Goal: Transaction & Acquisition: Purchase product/service

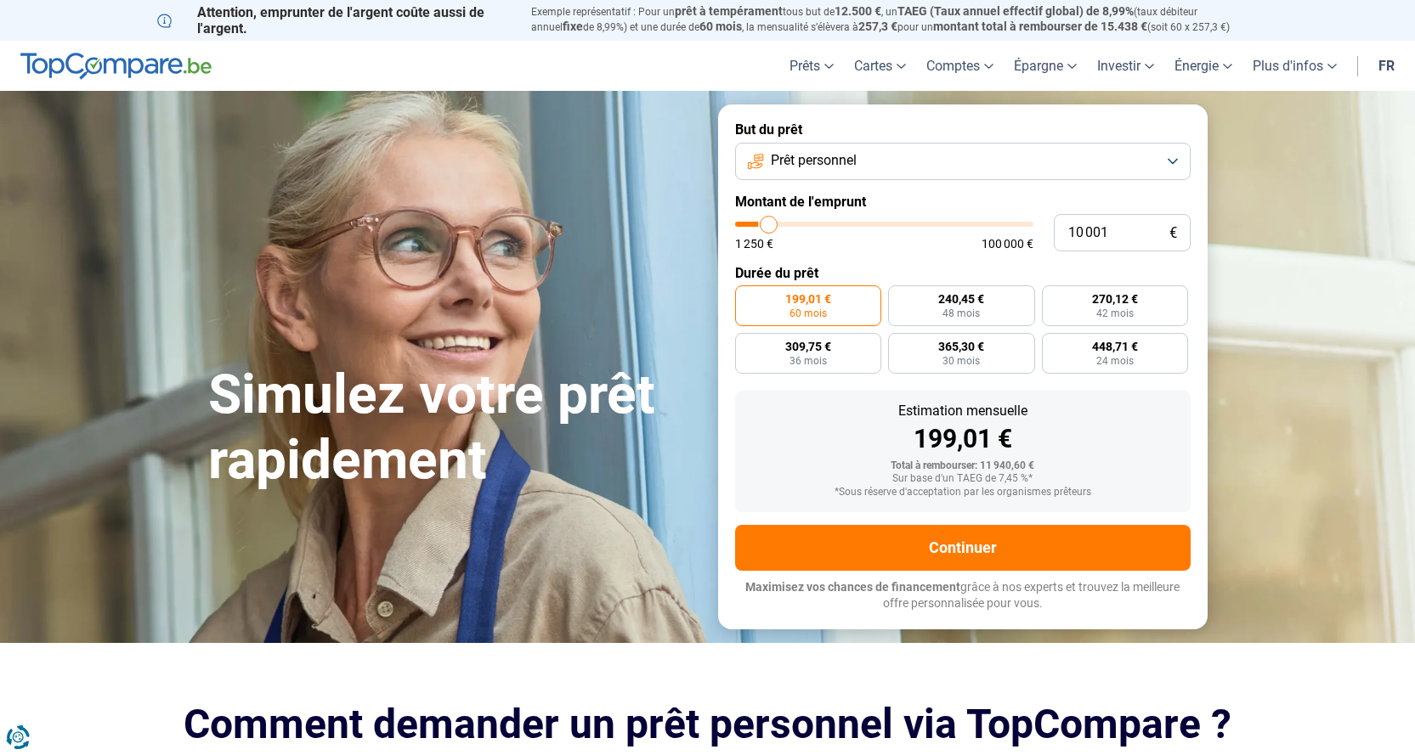
type input "8 750"
type input "8750"
type input "8 250"
type input "8250"
type input "7 500"
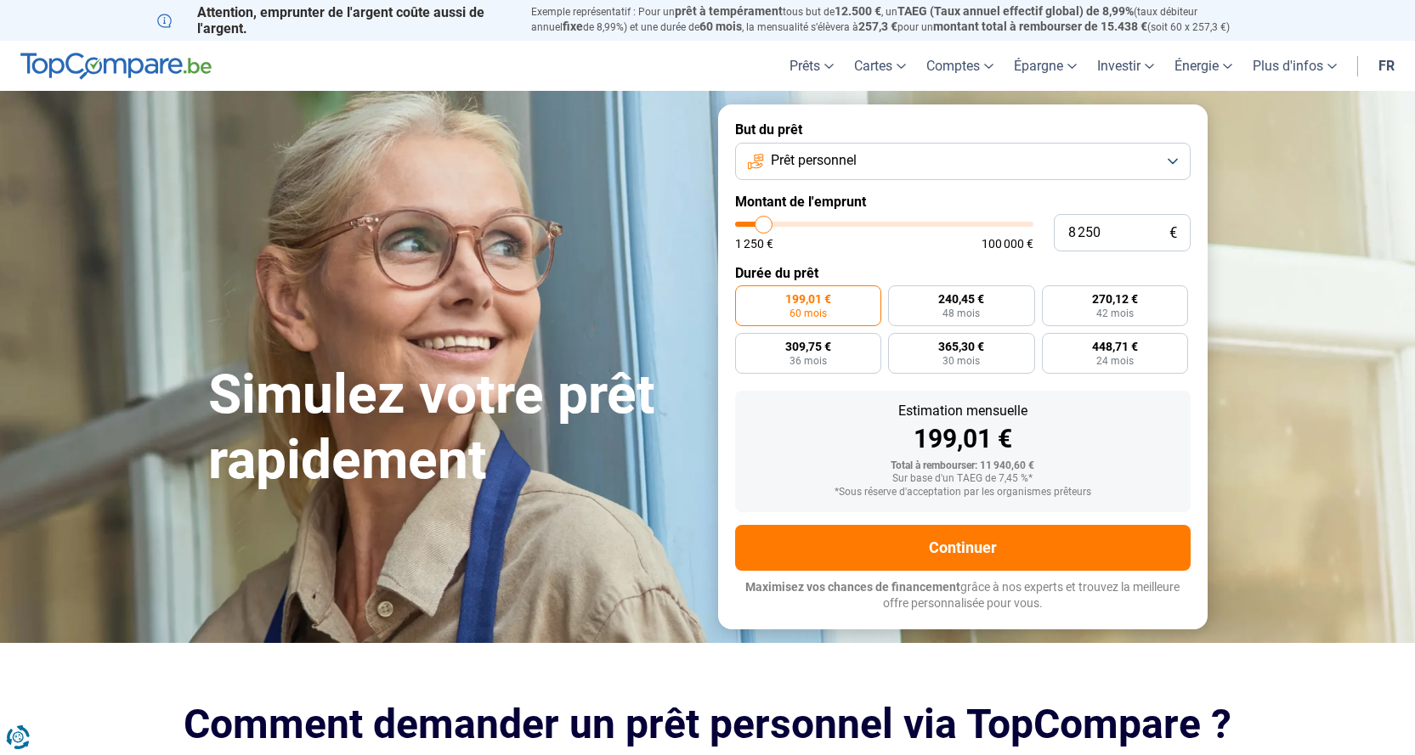
type input "7500"
type input "7 000"
type input "7000"
type input "6 750"
type input "6750"
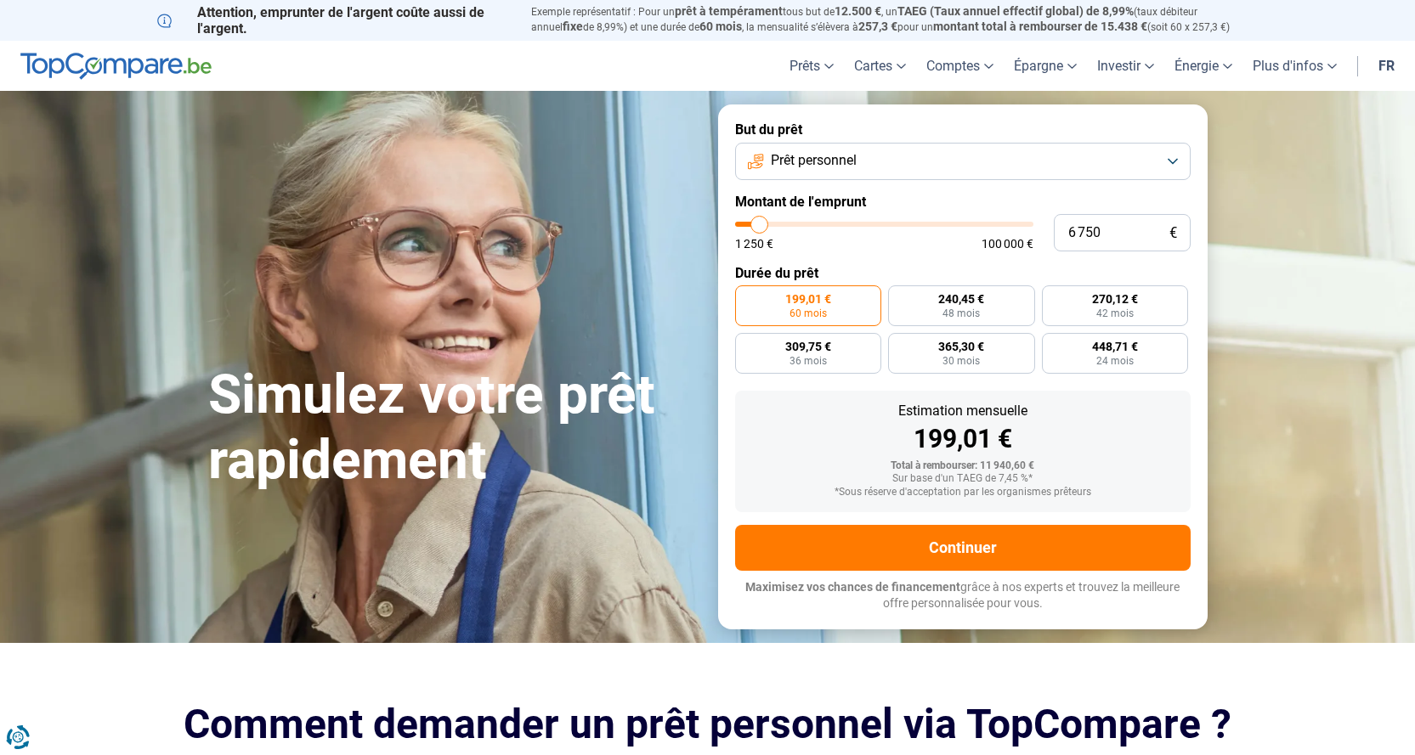
type input "5 750"
type input "5750"
type input "5 250"
type input "5250"
type input "4 250"
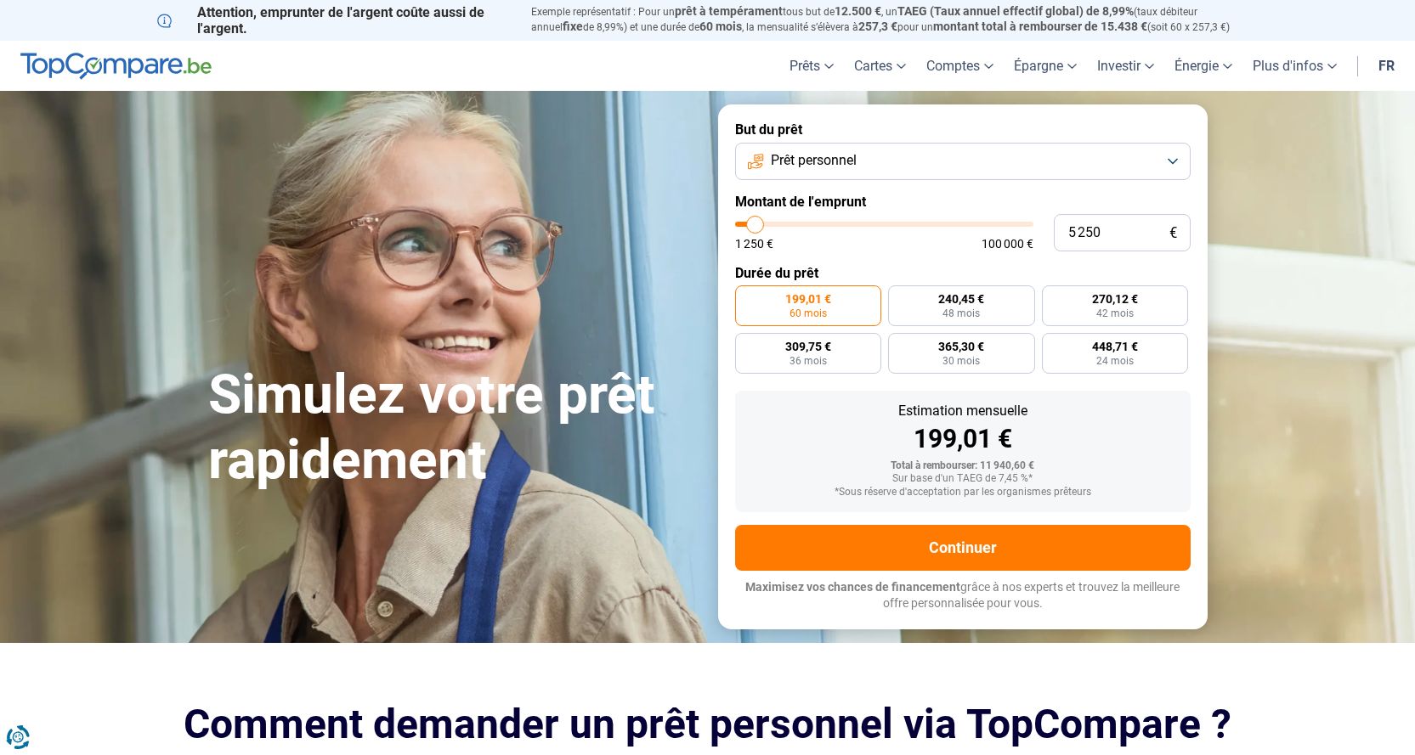
type input "4250"
type input "3 500"
type input "3500"
type input "2 750"
type input "2750"
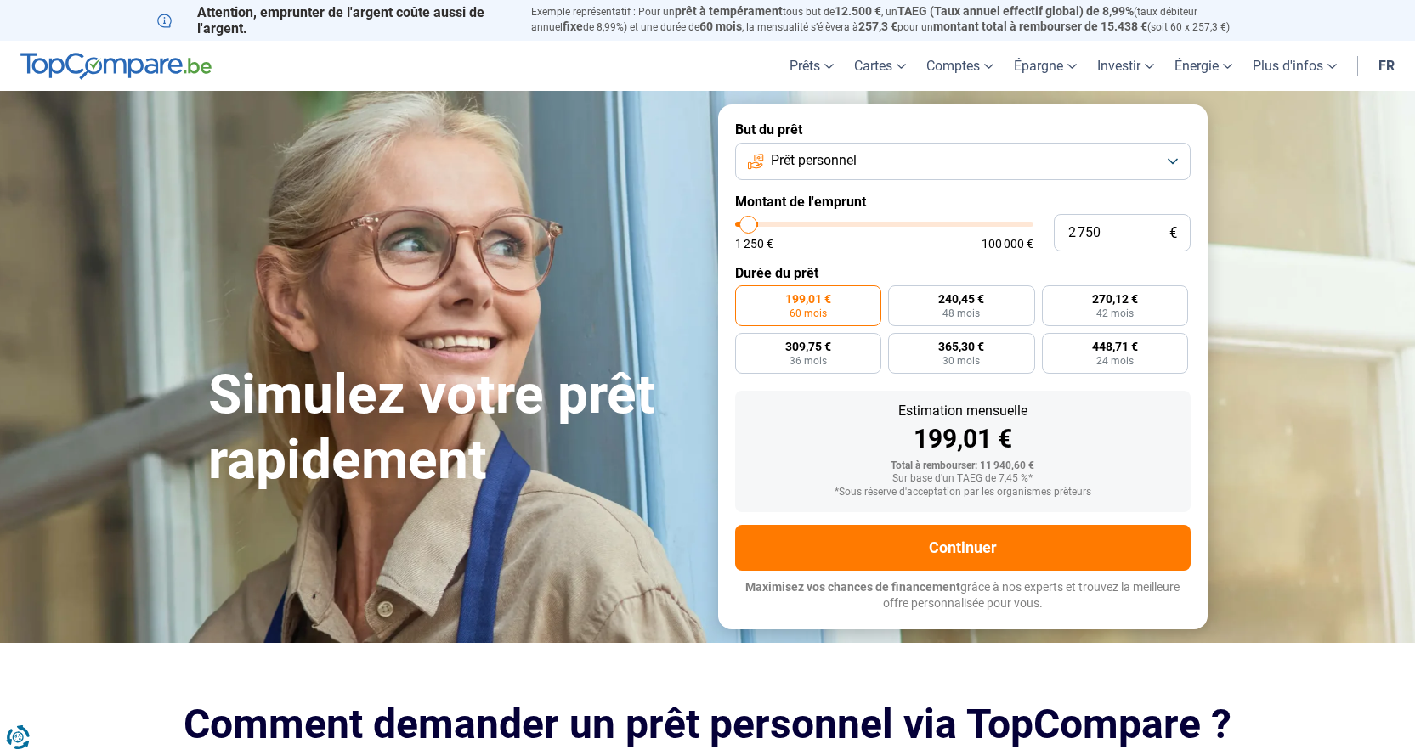
type input "2 500"
type input "2500"
type input "2 000"
type input "2000"
type input "1 250"
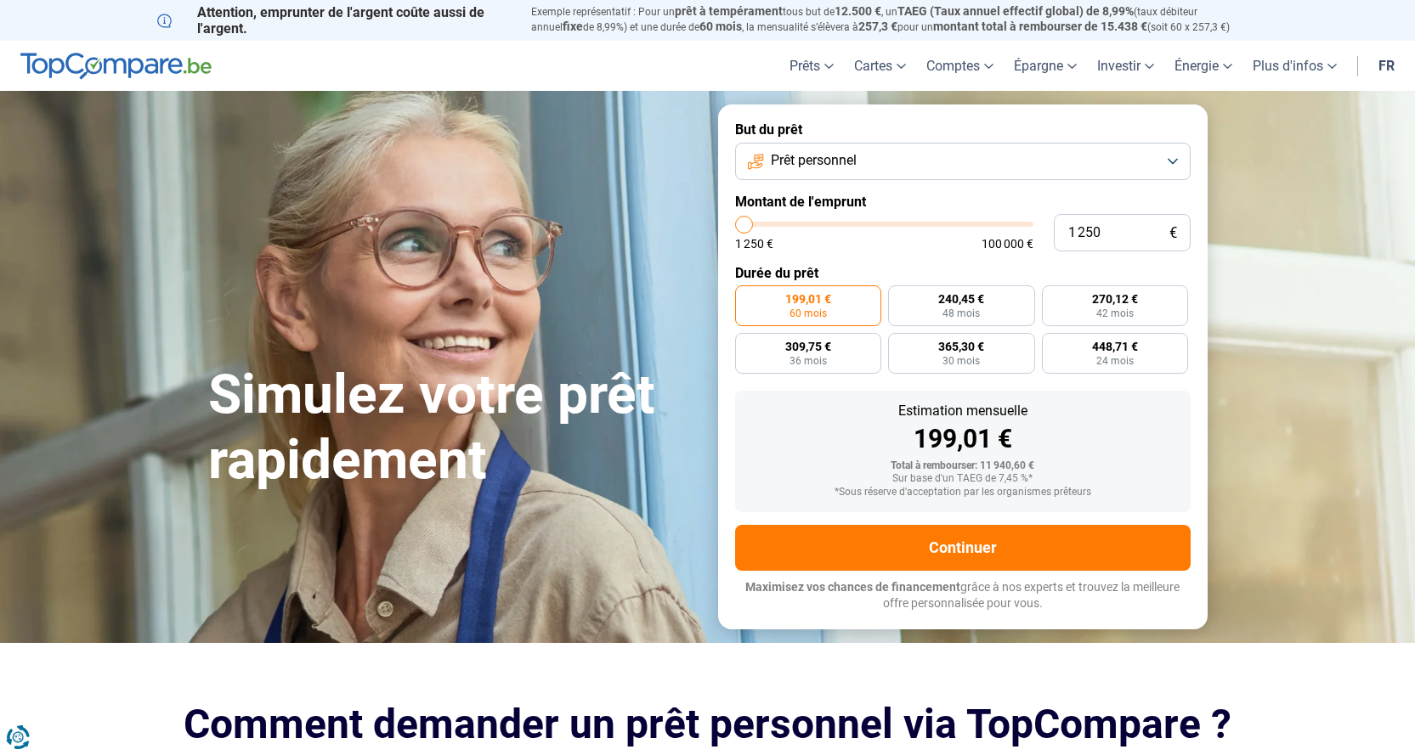
drag, startPoint x: 766, startPoint y: 223, endPoint x: 729, endPoint y: 221, distance: 37.4
type input "1250"
click at [735, 222] on input "range" at bounding box center [884, 224] width 298 height 5
radio input "true"
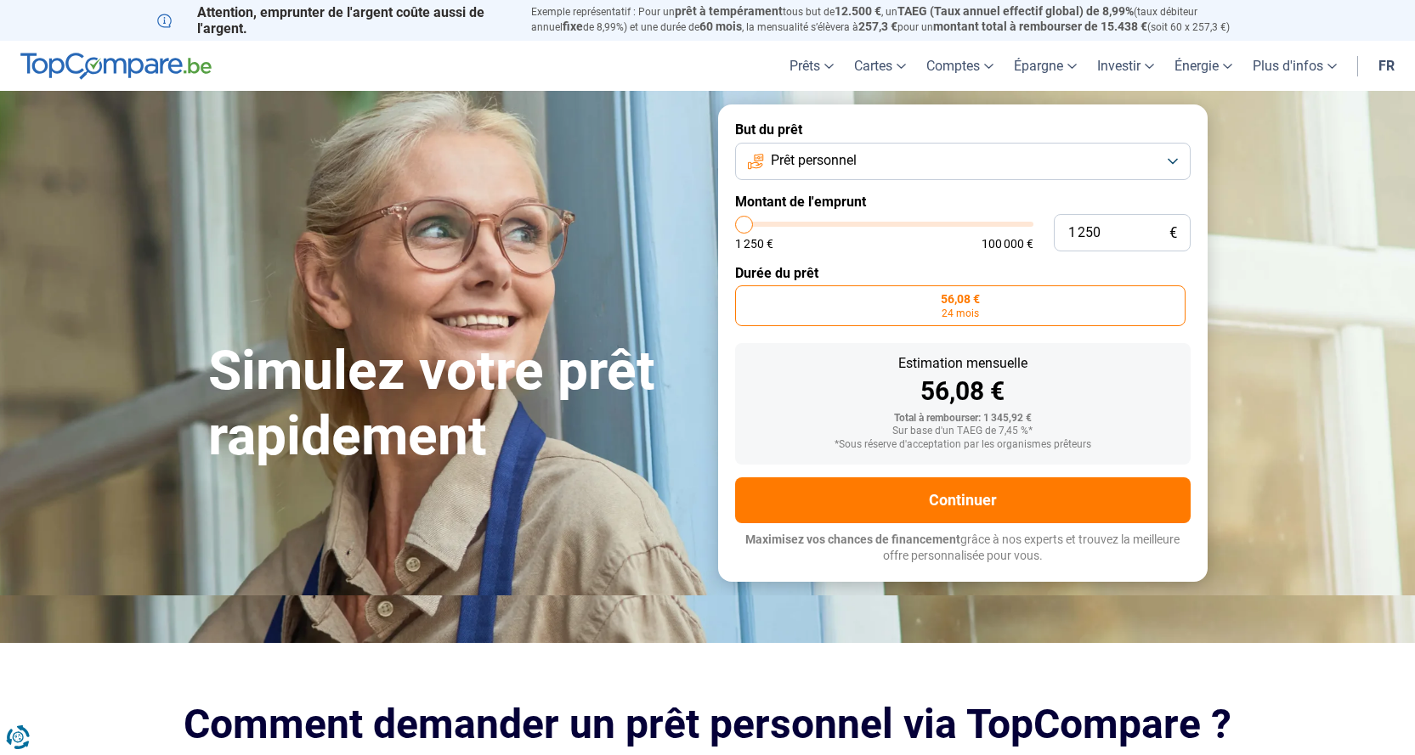
type input "2 000"
type input "2000"
type input "2 250"
type input "2250"
type input "2 000"
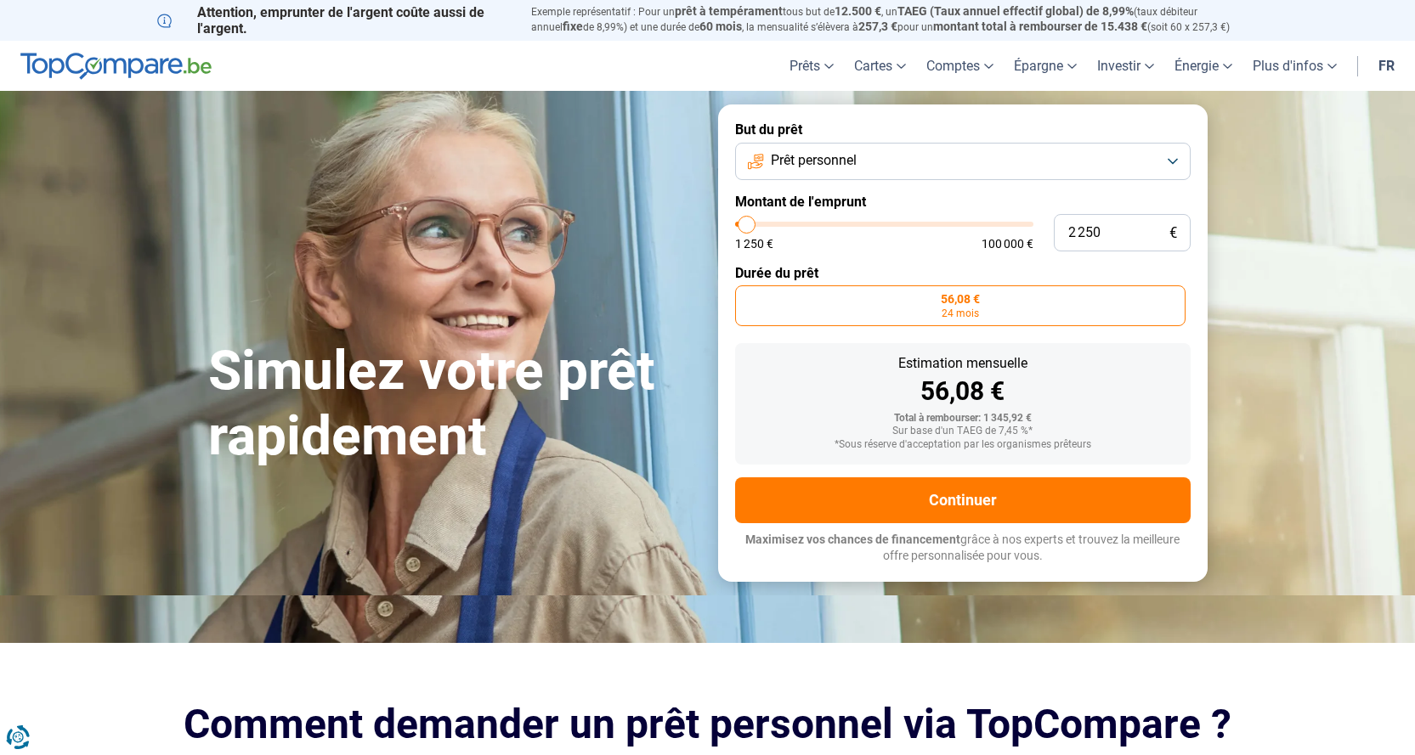
type input "2000"
type input "1 500"
type input "1500"
click at [745, 223] on input "range" at bounding box center [884, 224] width 298 height 5
type input "2 000"
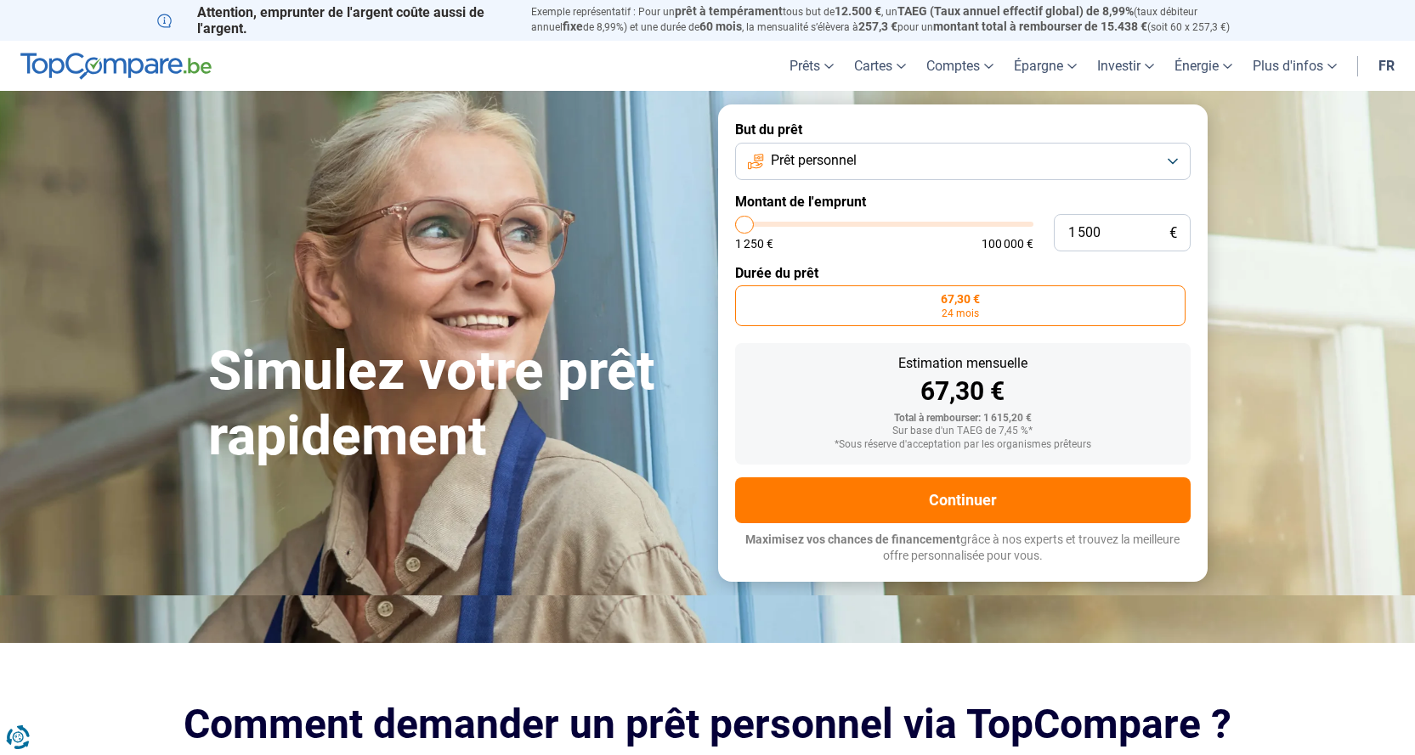
type input "2000"
type input "2 250"
type input "2250"
type input "2 500"
type input "2500"
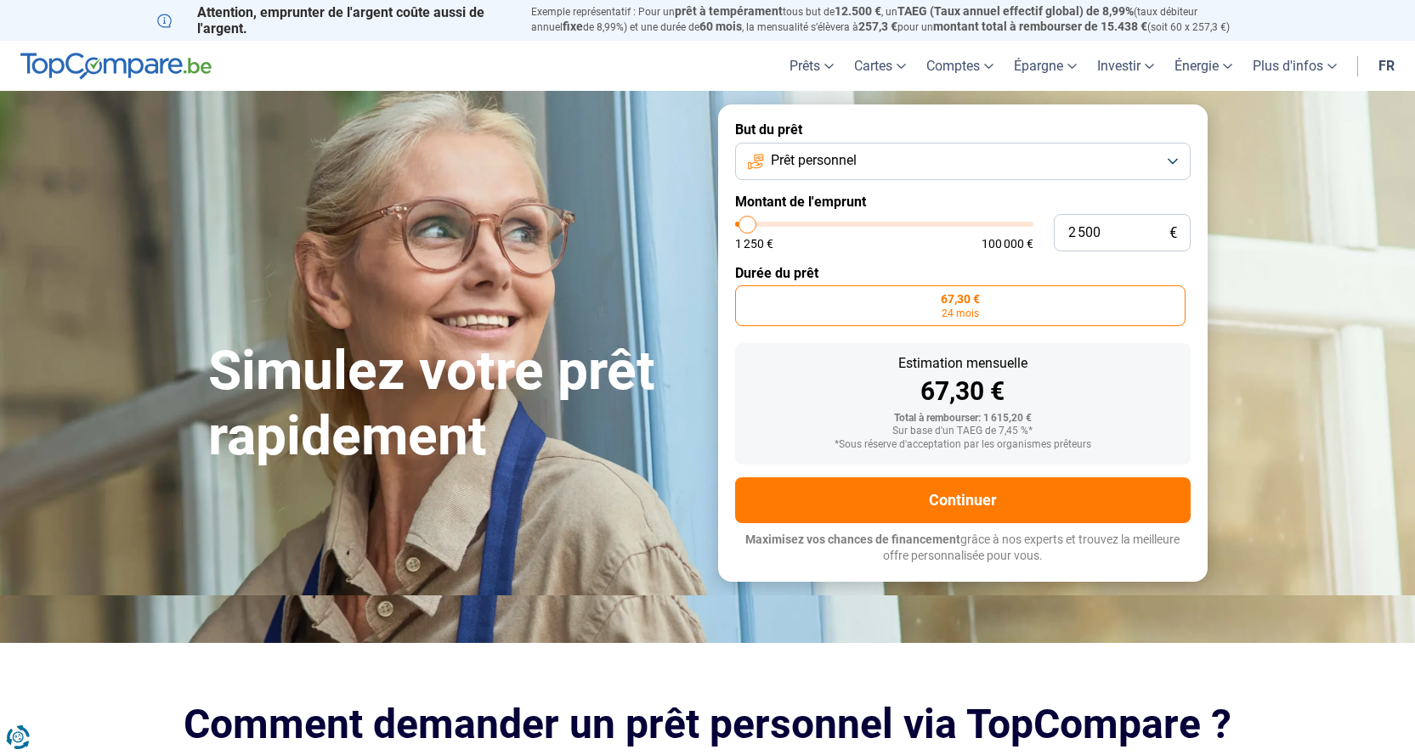
type input "2 750"
type input "2750"
type input "2 500"
type input "2500"
click at [748, 223] on input "range" at bounding box center [884, 224] width 298 height 5
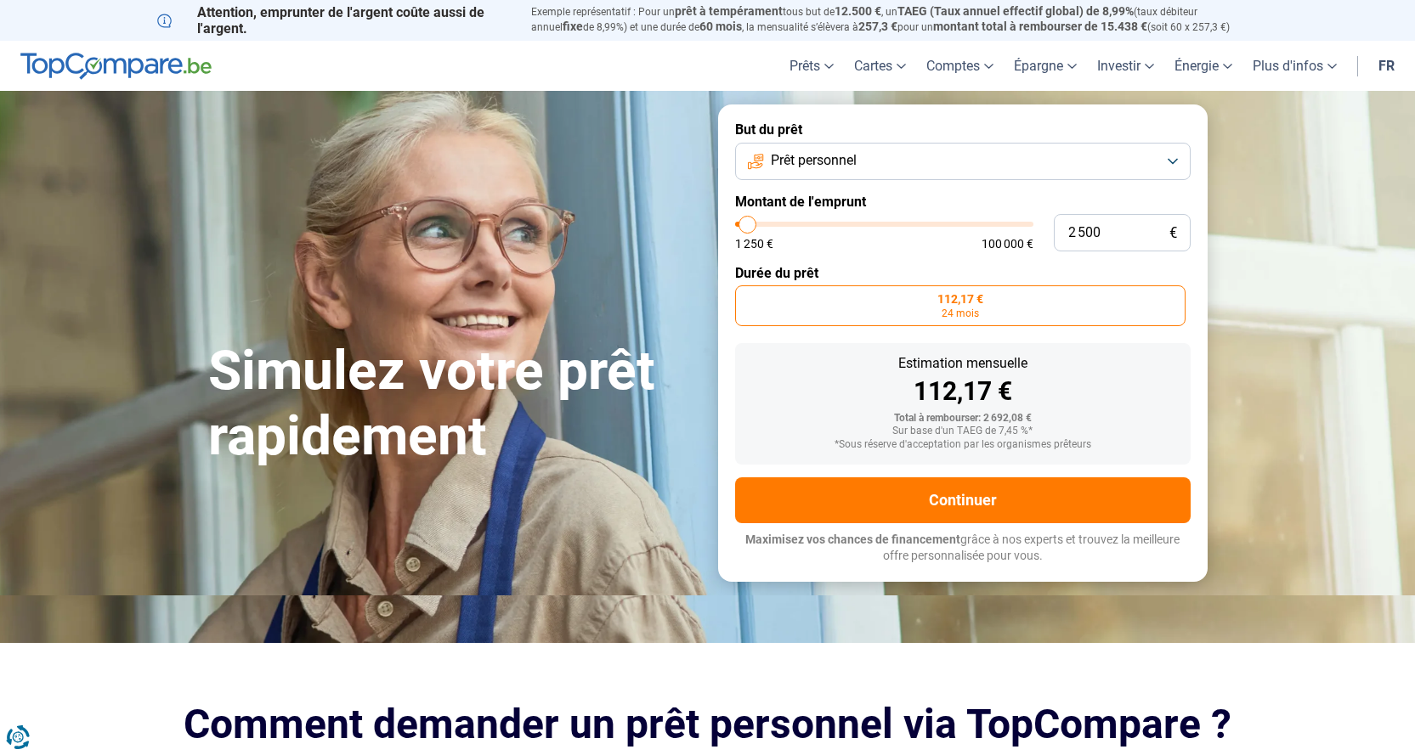
type input "2 750"
type input "2750"
type input "3 500"
type input "3500"
type input "3 750"
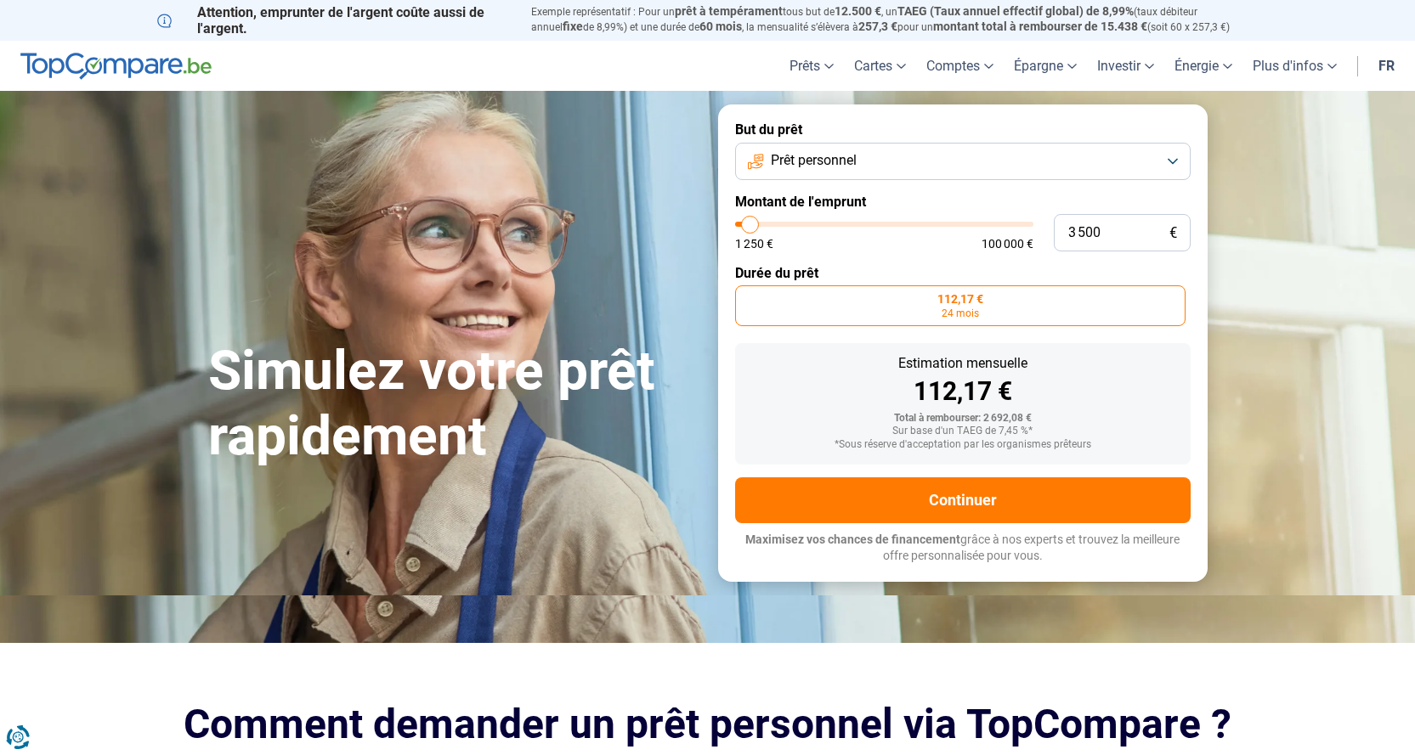
type input "3750"
type input "4 000"
type input "4000"
click at [752, 223] on input "range" at bounding box center [884, 224] width 298 height 5
radio input "false"
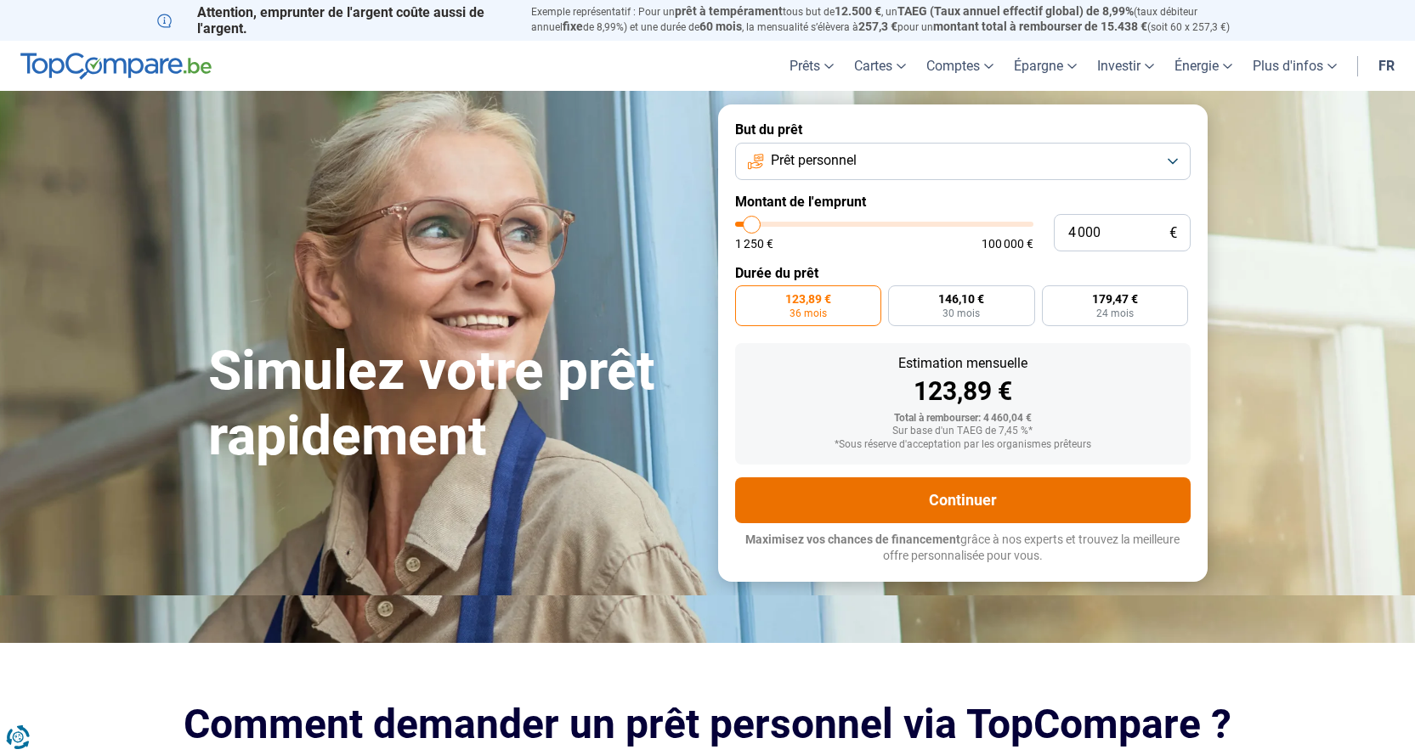
click at [953, 499] on button "Continuer" at bounding box center [962, 500] width 455 height 46
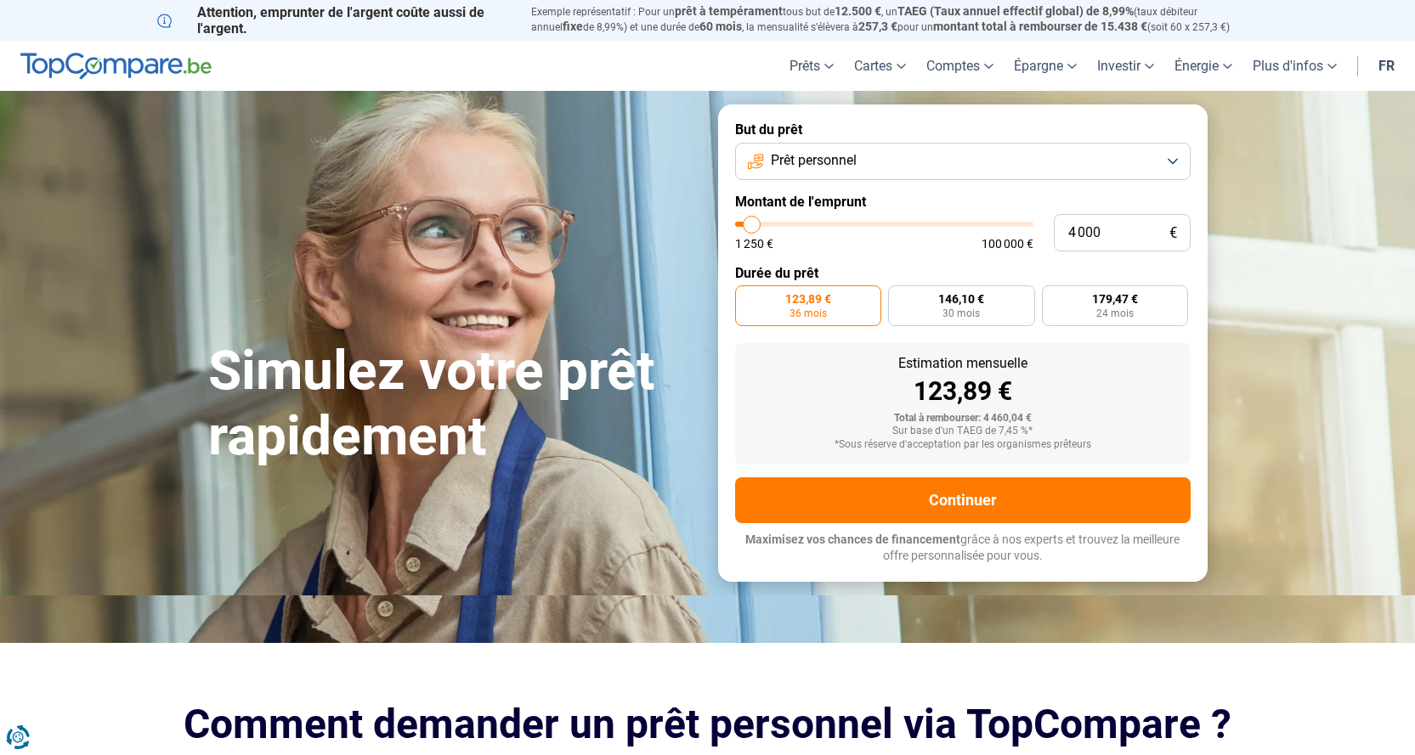
type input "3 750"
type input "3750"
type input "3 500"
type input "3500"
type input "3 000"
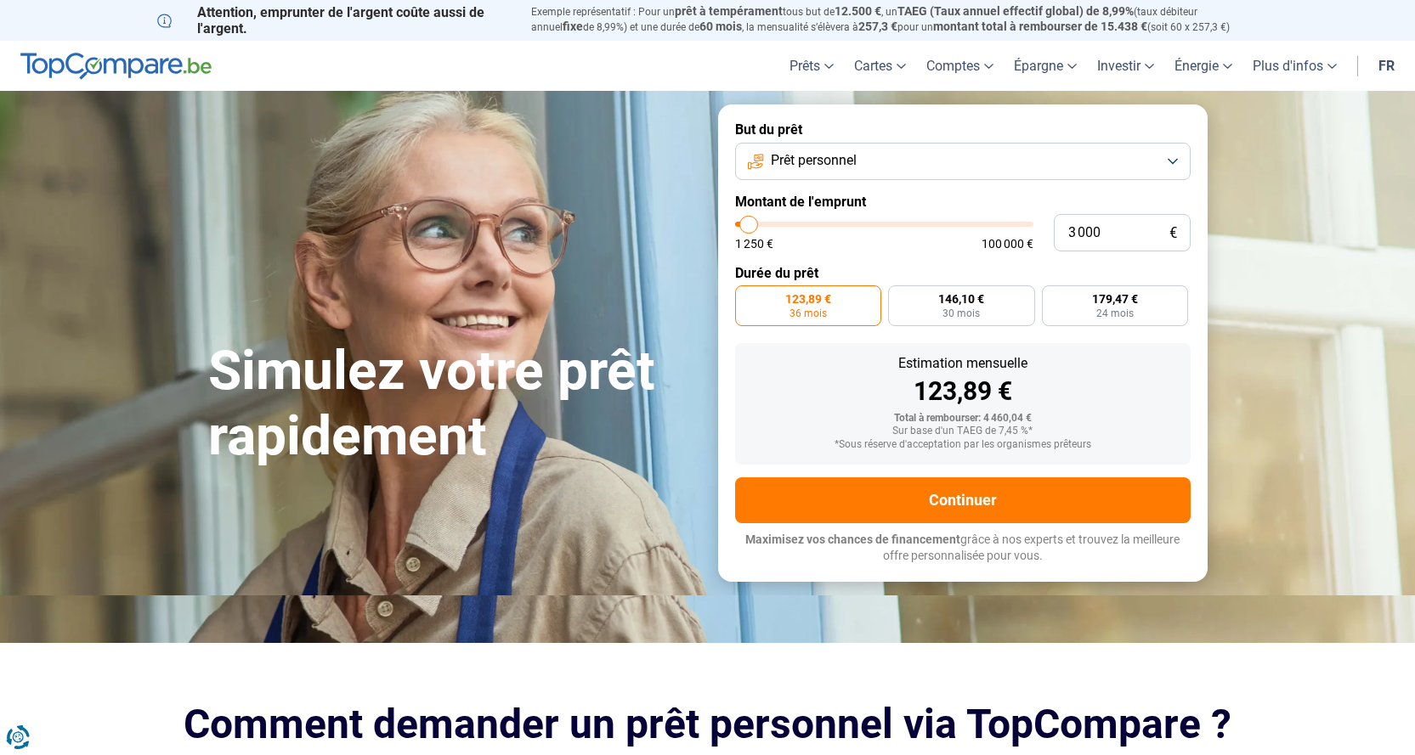
type input "3000"
click at [749, 225] on input "range" at bounding box center [884, 224] width 298 height 5
radio input "true"
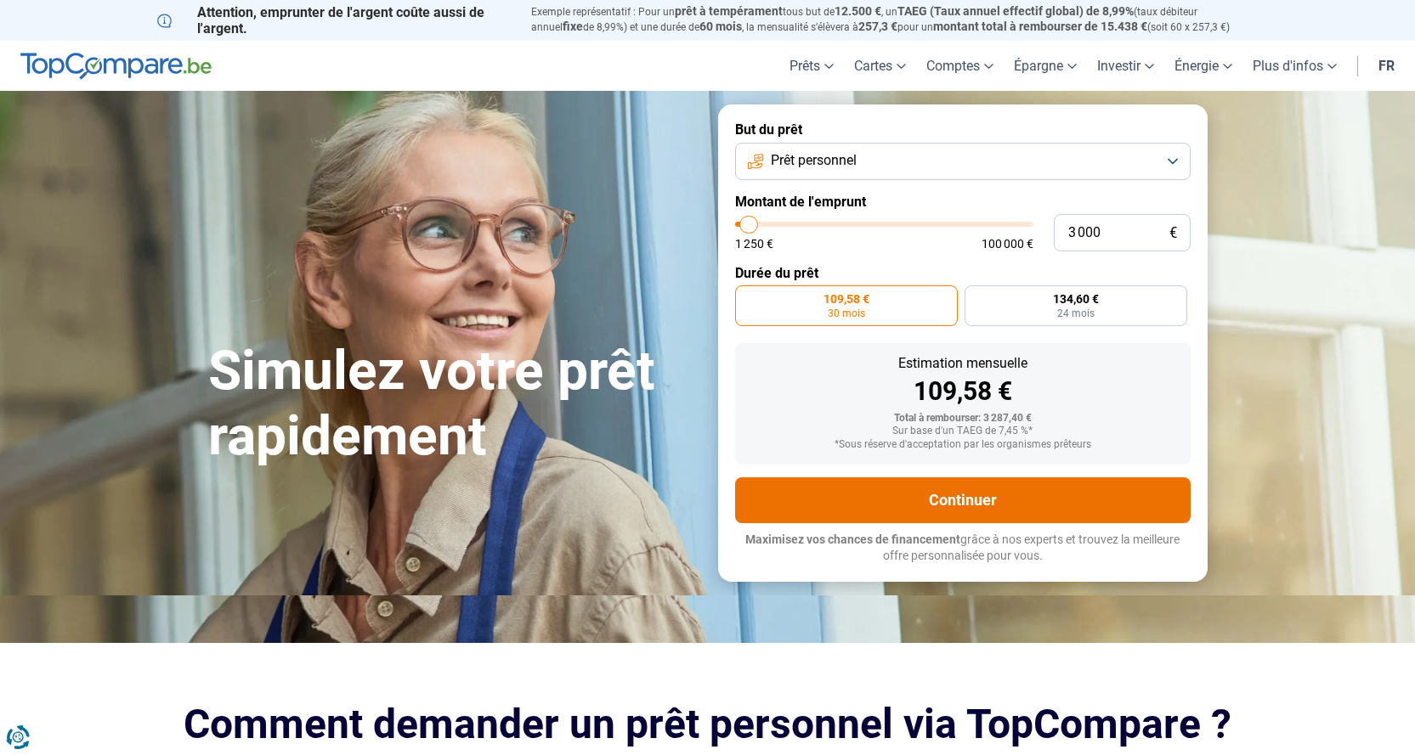
click at [945, 503] on button "Continuer" at bounding box center [962, 500] width 455 height 46
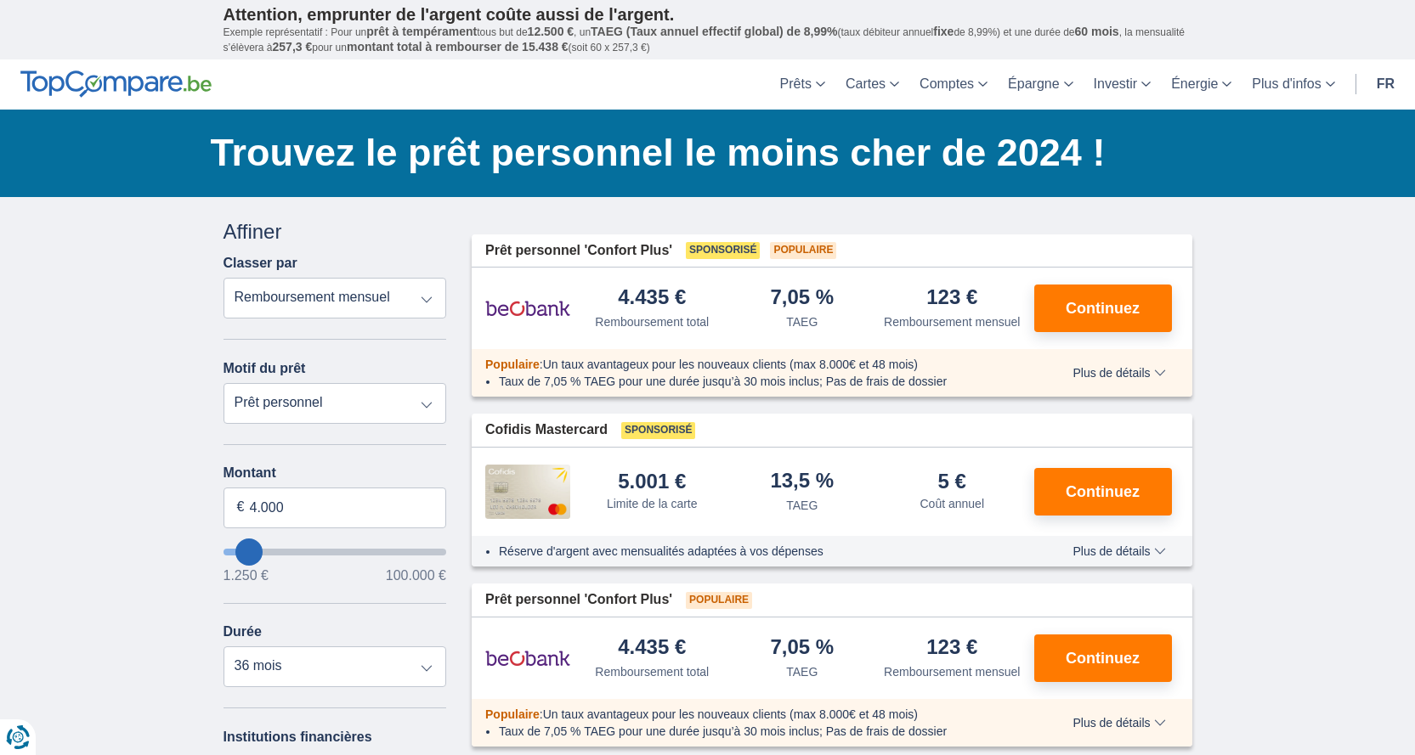
type input "6.250"
type input "6250"
select select "42"
type input "5.250"
type input "5250"
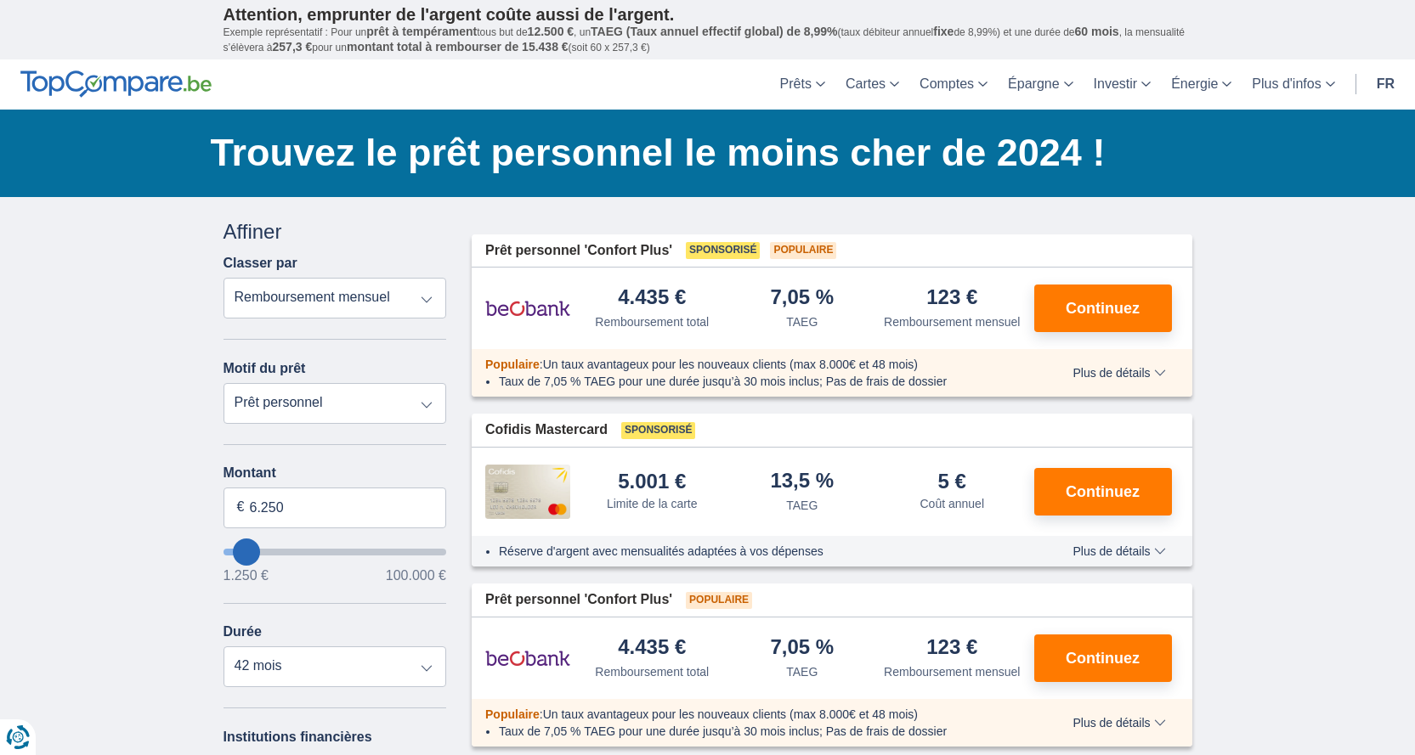
select select "36"
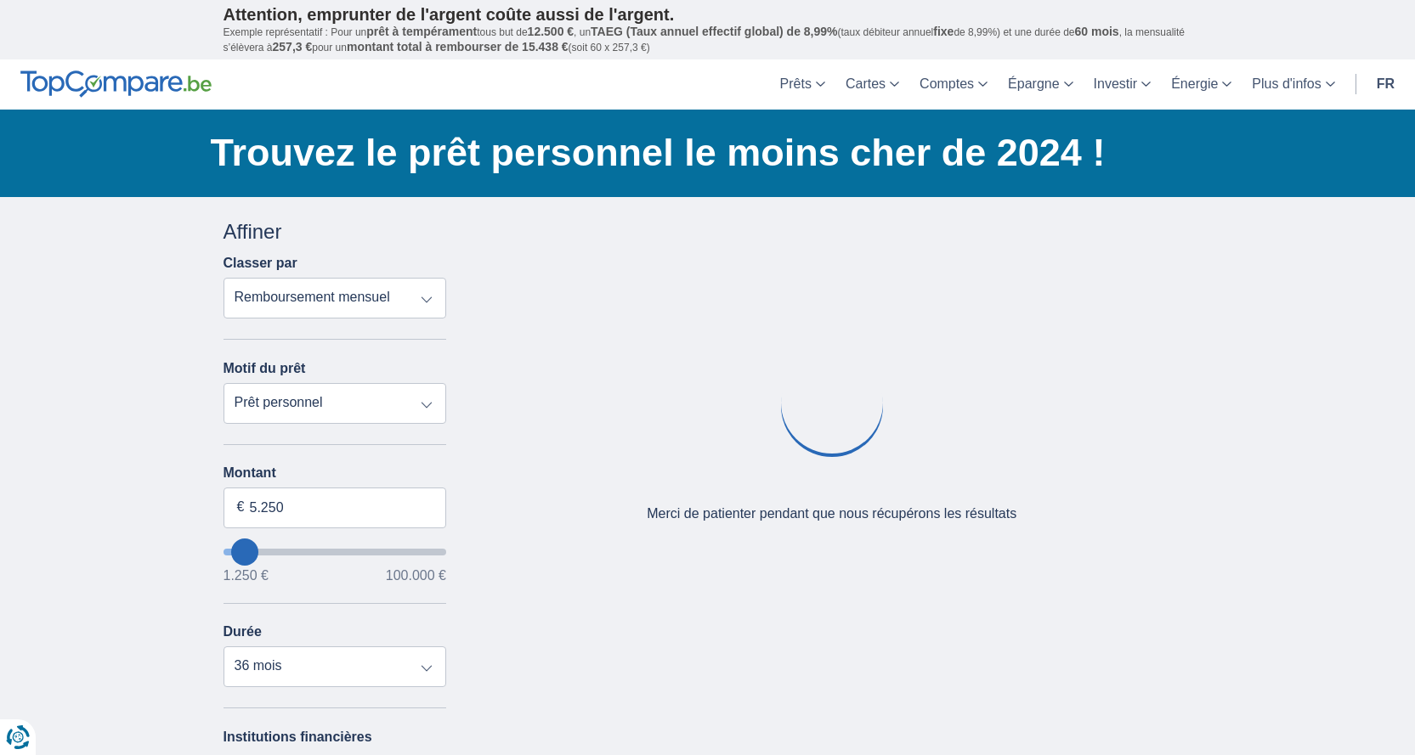
type input "5250"
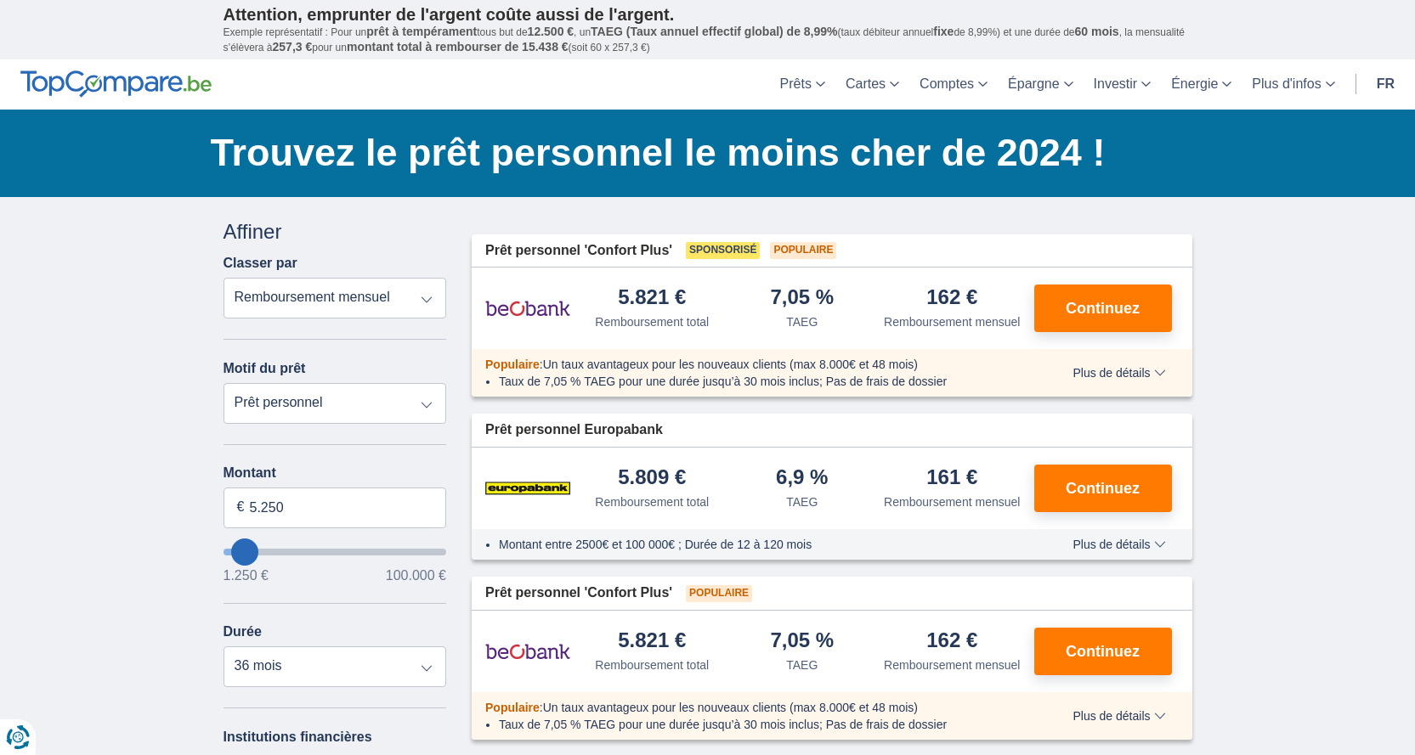
type input "4.250"
type input "4250"
type input "3.250"
type input "3250"
select select "30"
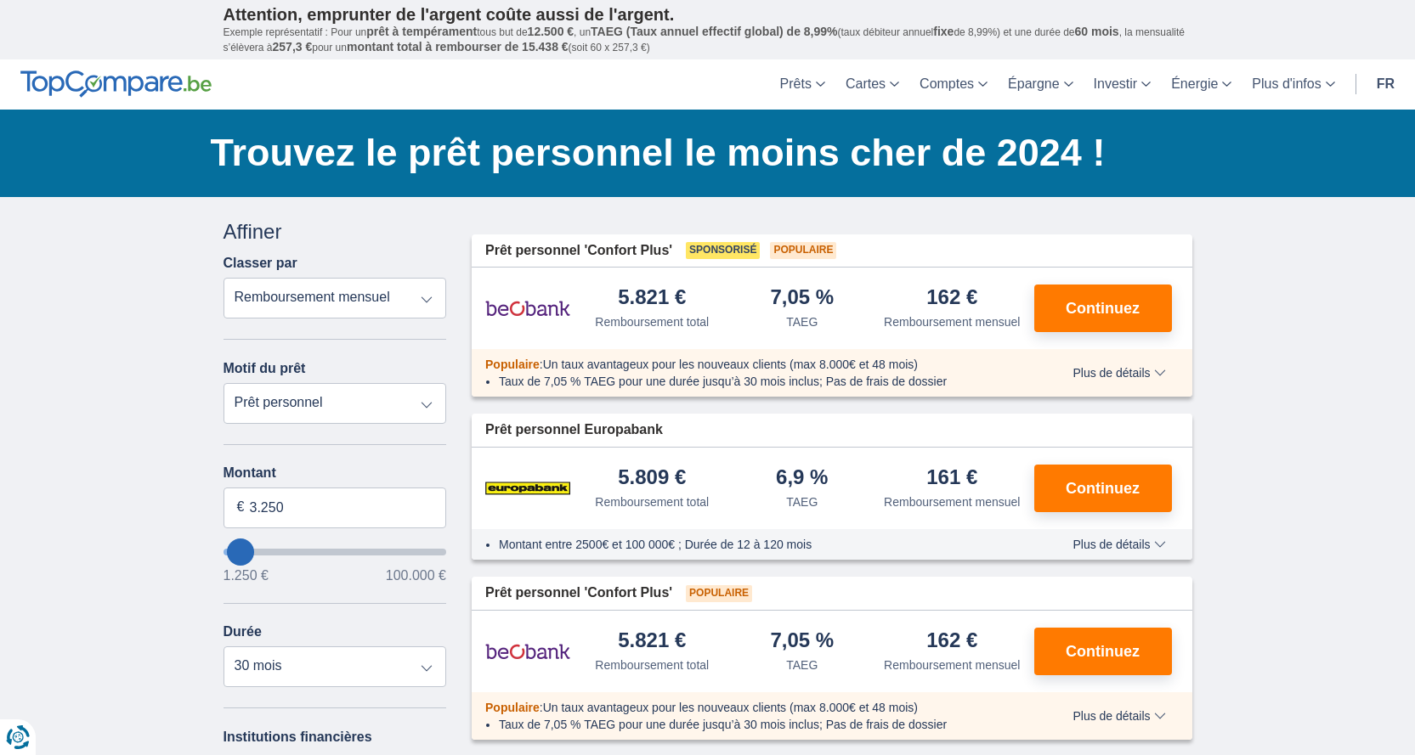
type input "2250"
type input "2.250"
select select "24"
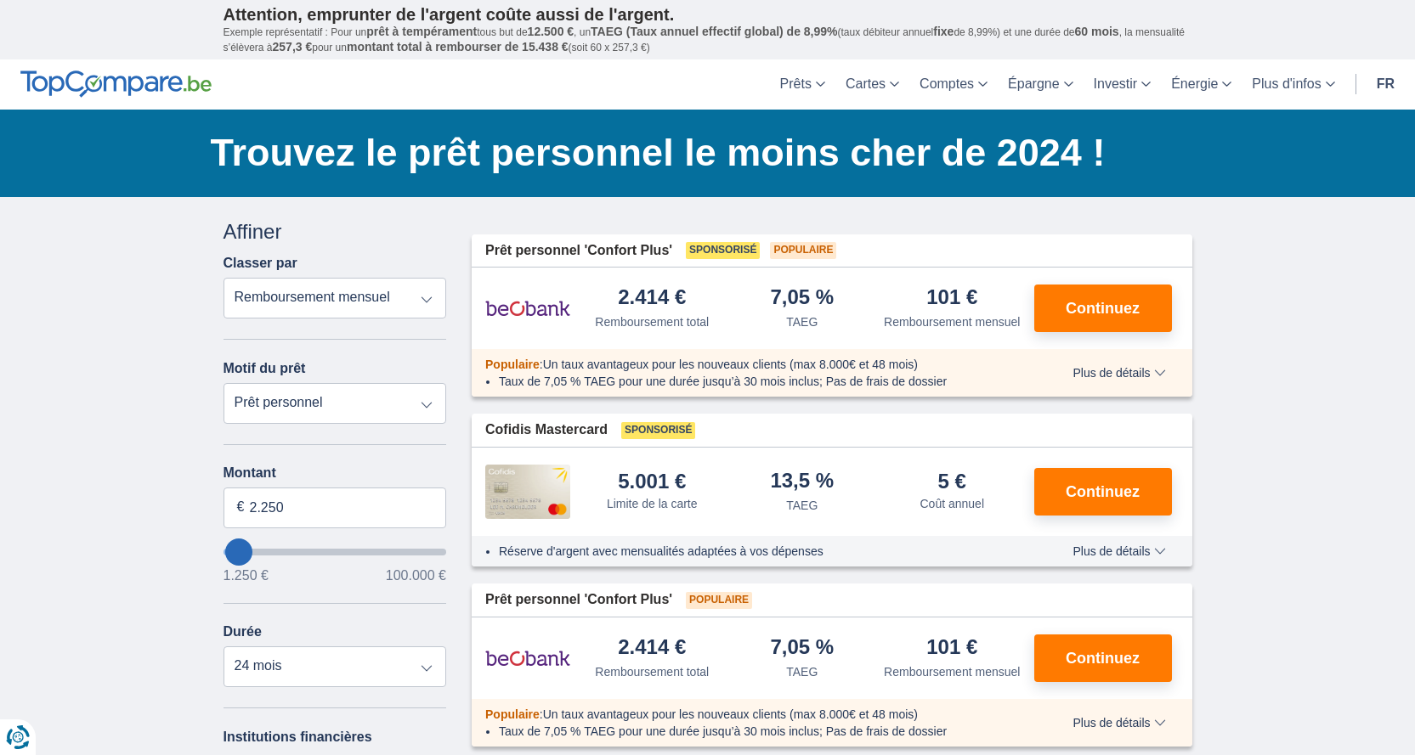
type input "5.250"
type input "5250"
select select "36"
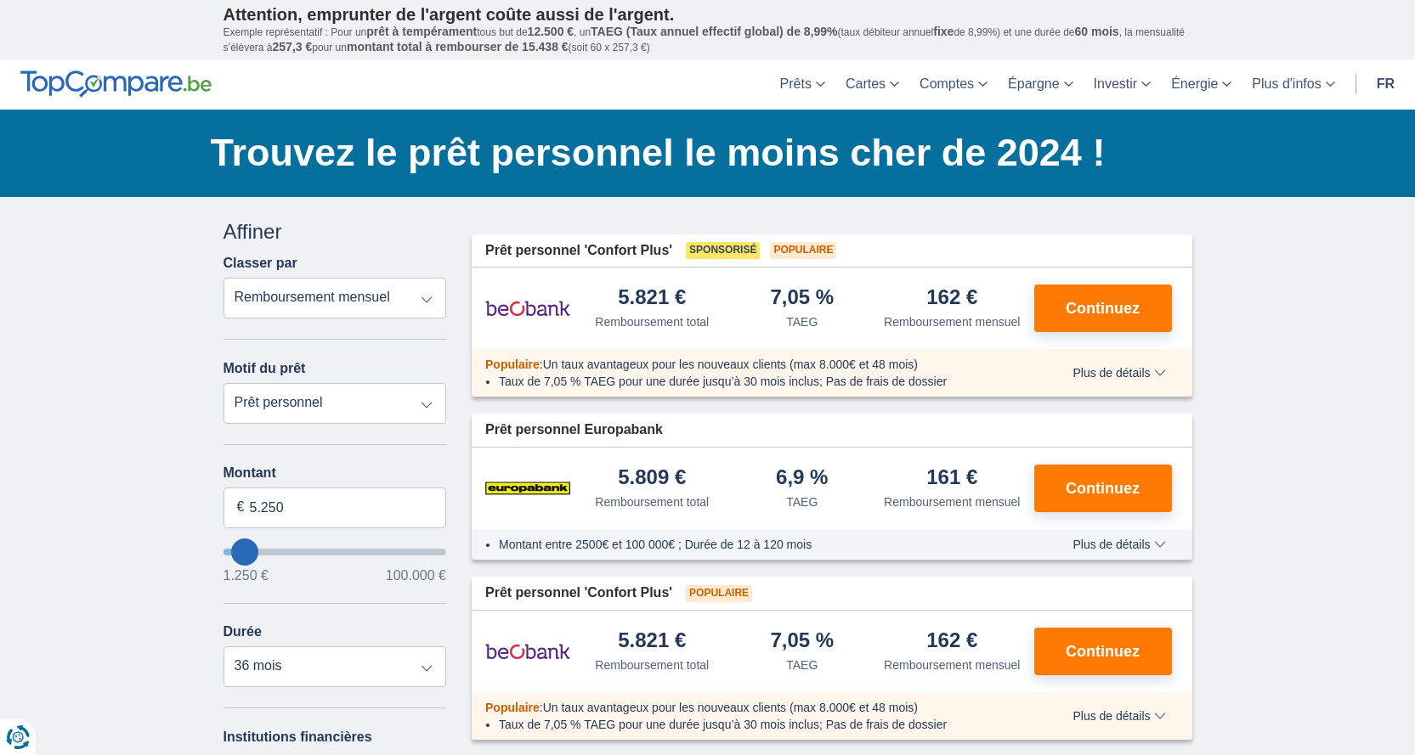
type input "4.250"
type input "4250"
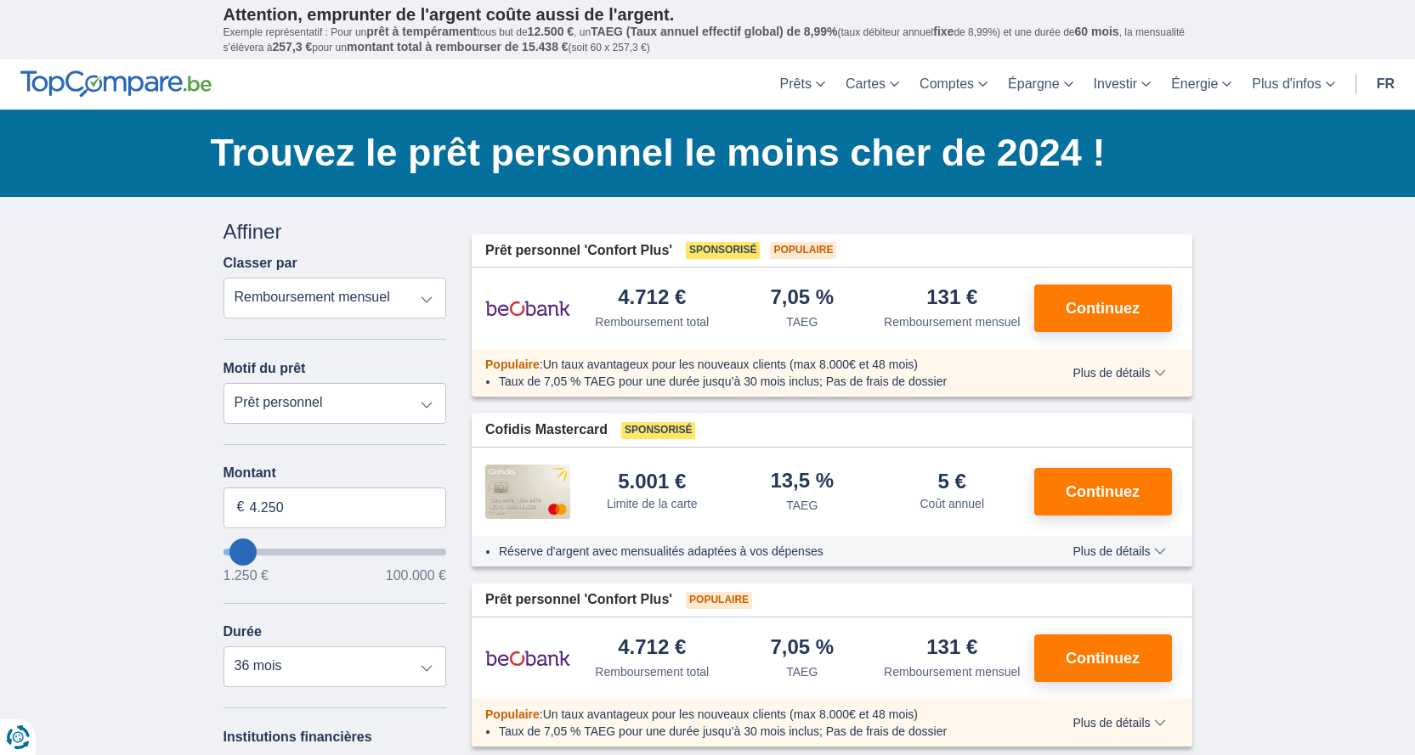
type input "3.250"
type input "3250"
select select "30"
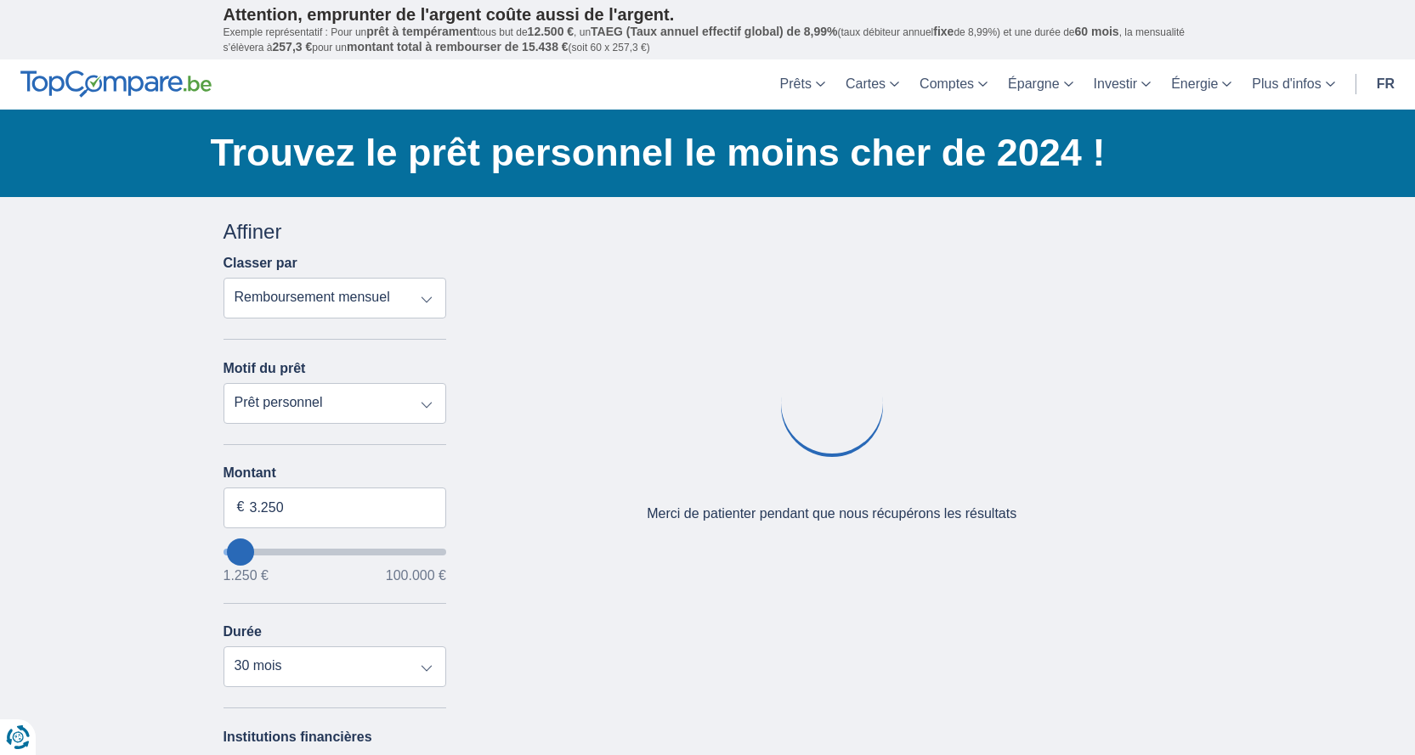
type input "3250"
click at [240, 550] on input "wantToBorrow" at bounding box center [334, 552] width 223 height 7
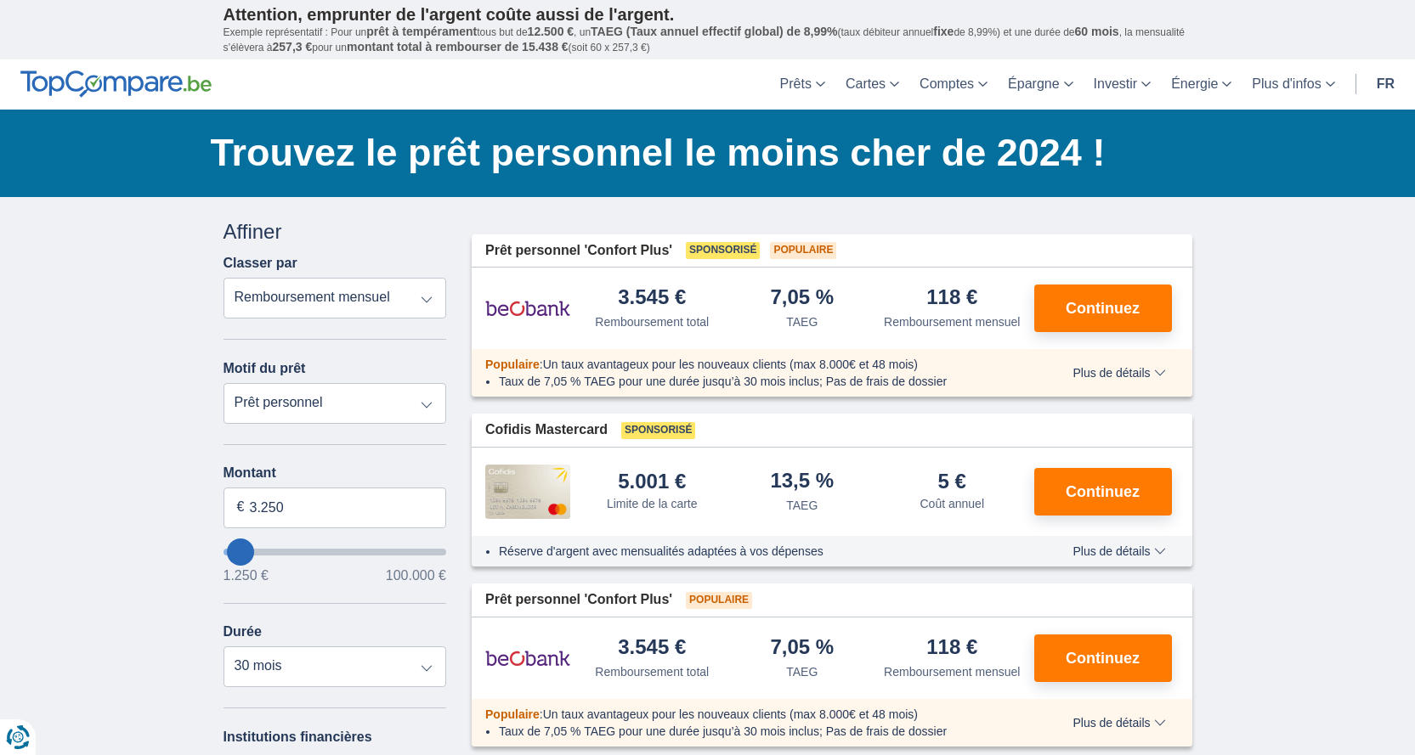
type input "2.250"
type input "2250"
select select "24"
type input "3.250"
type input "3250"
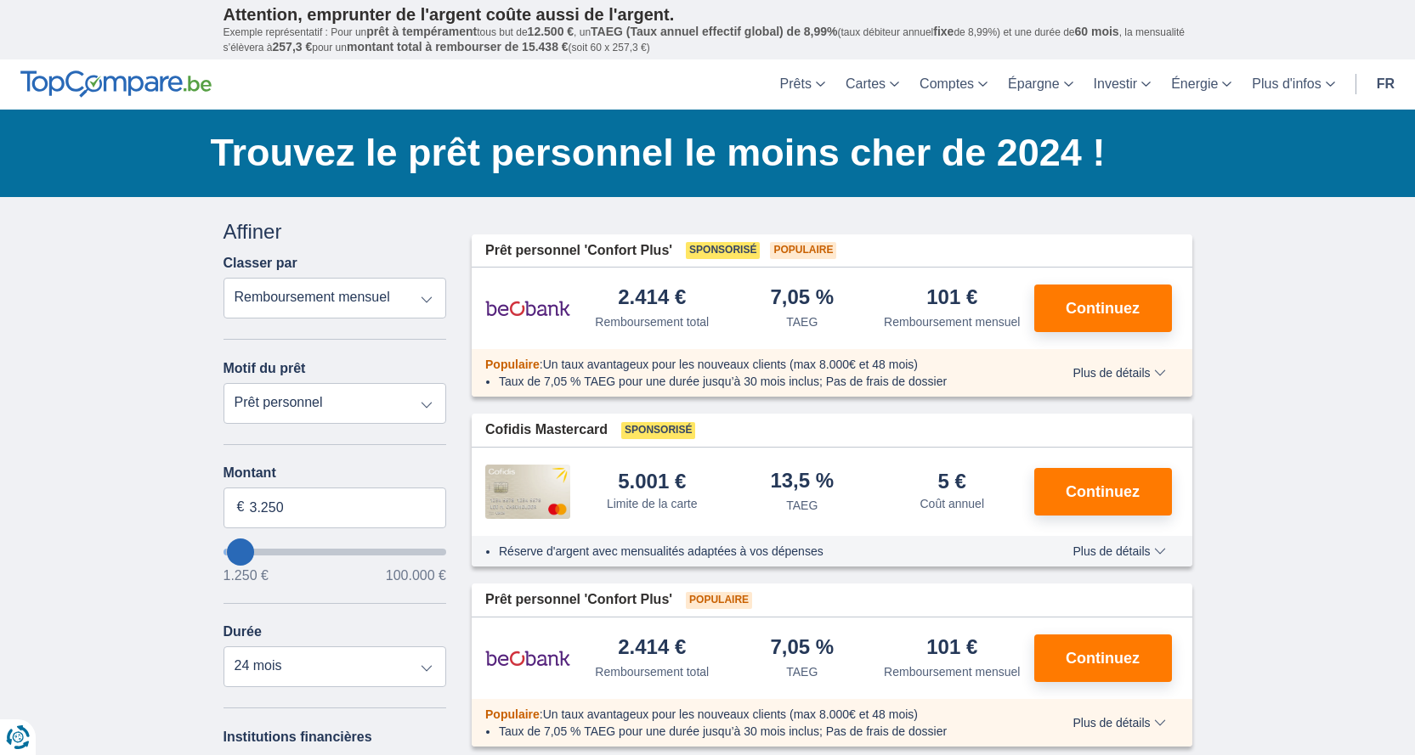
select select "30"
type input "4.250"
type input "4250"
select select "36"
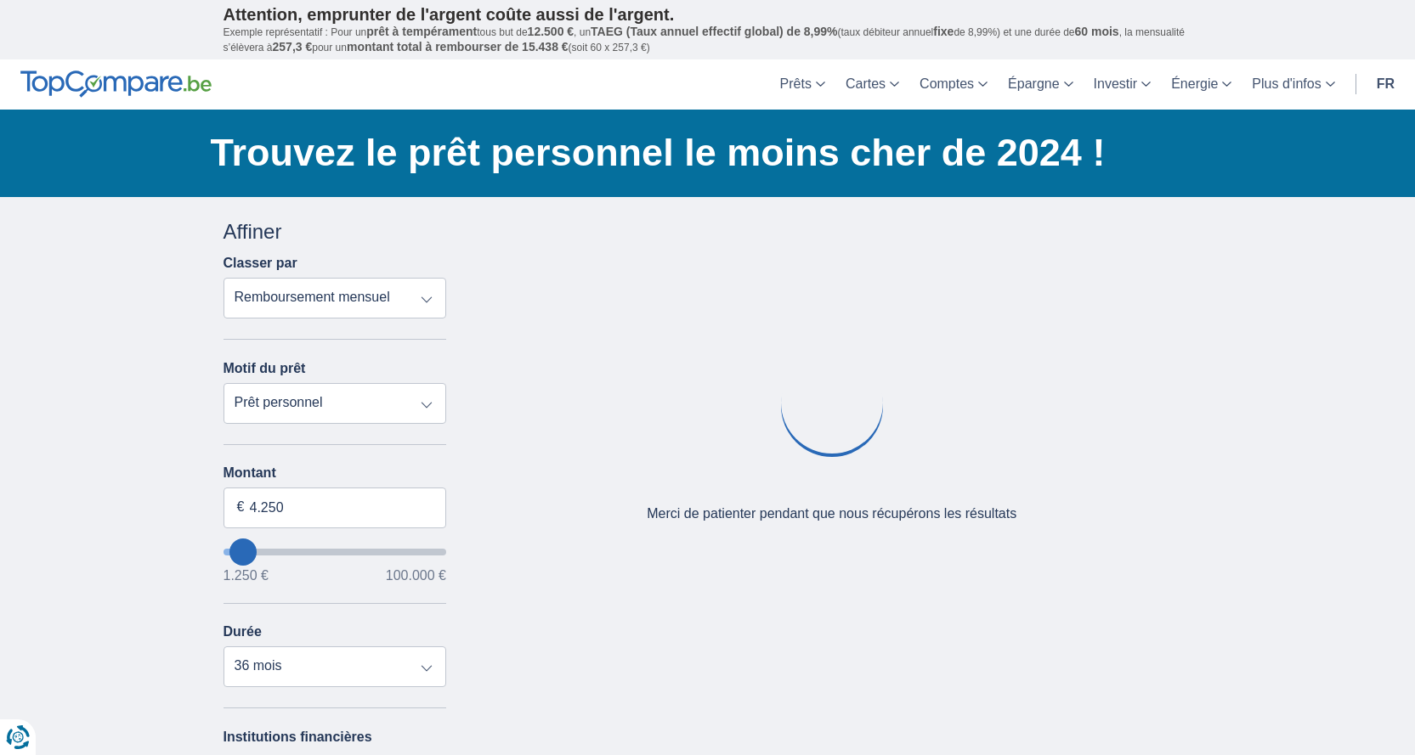
type input "5250"
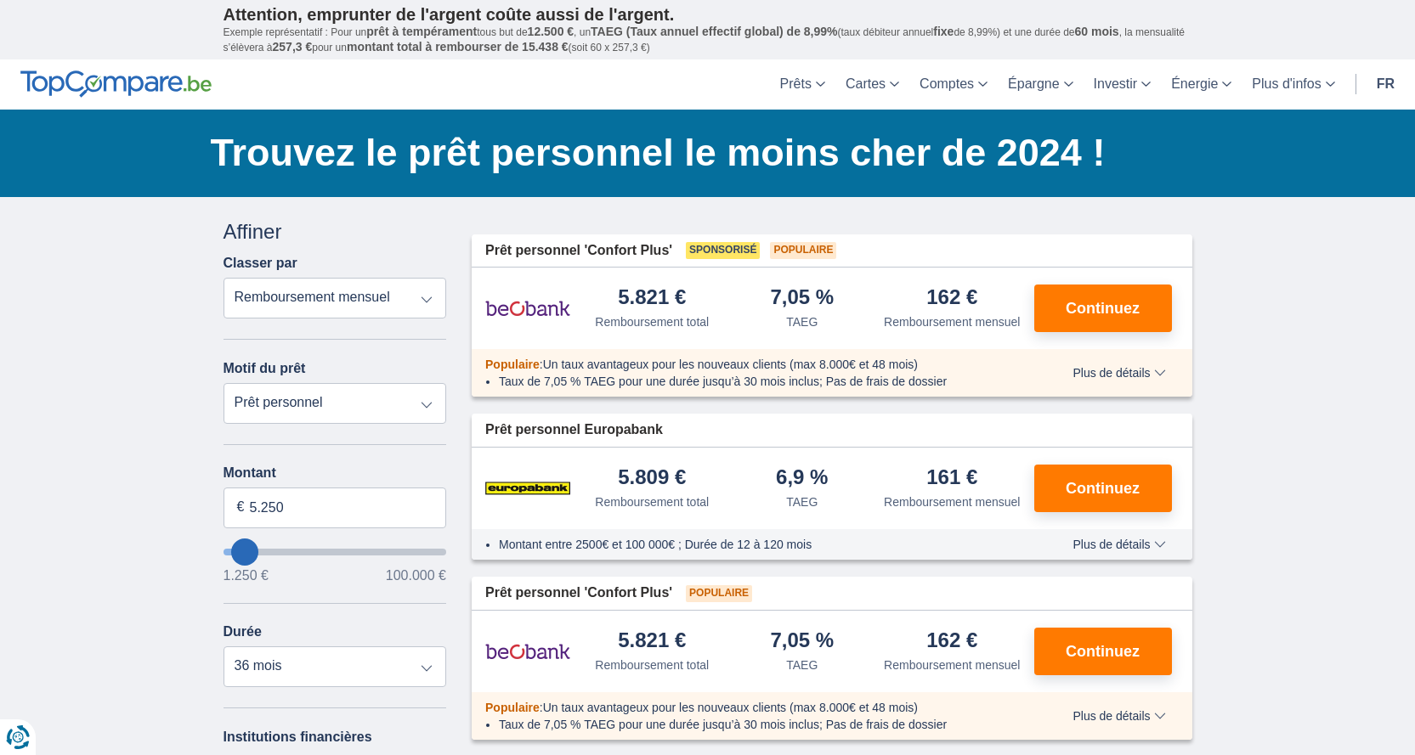
type input "2.250"
type input "2250"
select select "24"
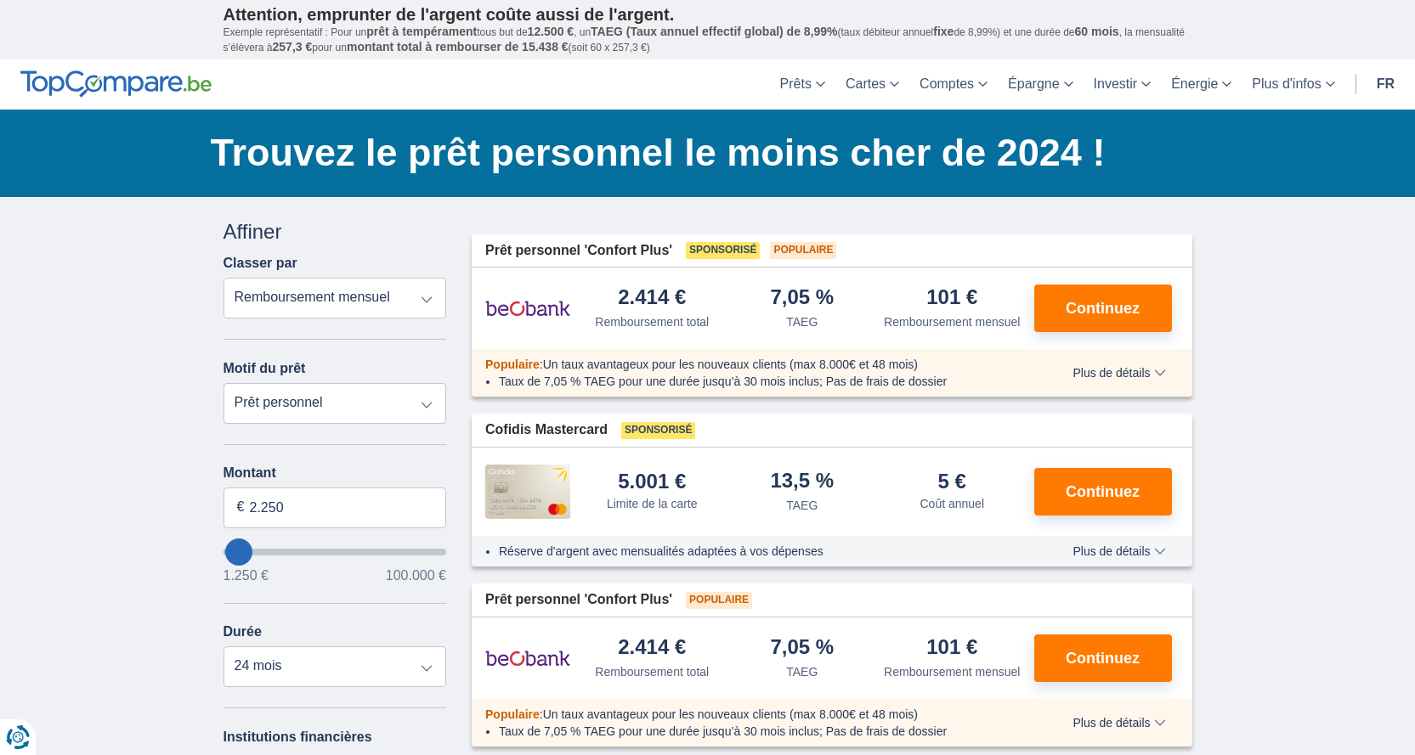
type input "2250"
click at [239, 550] on input "wantToBorrow" at bounding box center [334, 552] width 223 height 7
click at [1143, 369] on span "Plus de détails" at bounding box center [1118, 373] width 93 height 12
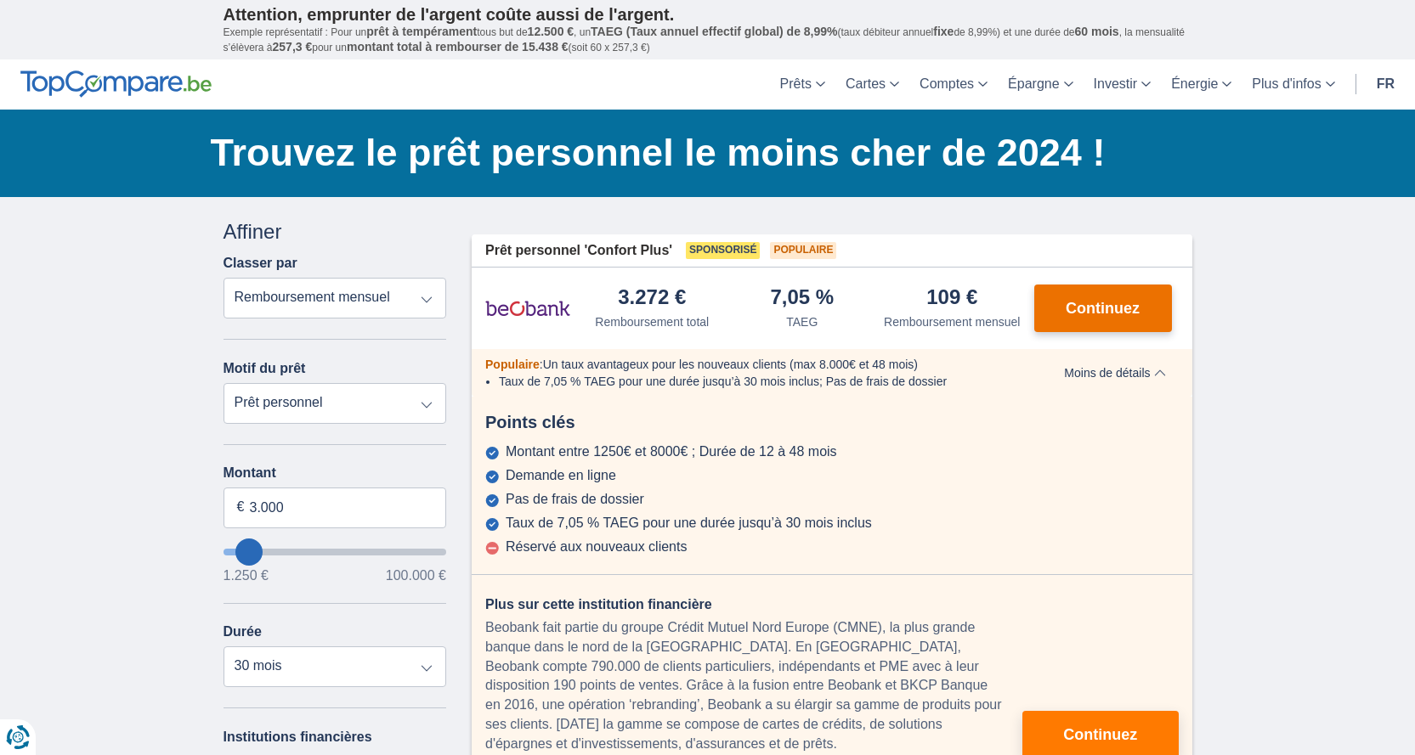
click at [1087, 312] on span "Continuez" at bounding box center [1102, 308] width 74 height 15
click at [1092, 304] on span "Continuez" at bounding box center [1102, 308] width 74 height 15
